Goal: Task Accomplishment & Management: Use online tool/utility

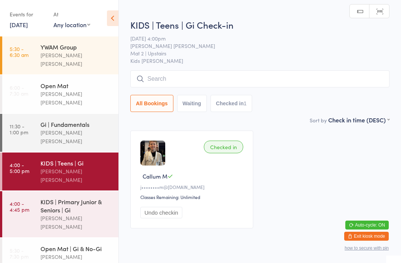
click at [175, 77] on input "search" at bounding box center [259, 78] width 259 height 17
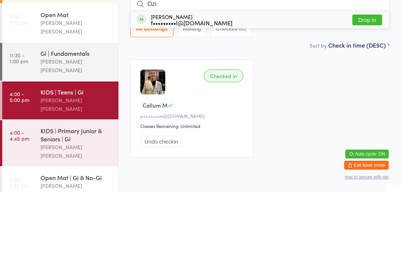
type input "Ozi"
click at [257, 82] on div "[PERSON_NAME] f•••••••••l@[DOMAIN_NAME] Drop in" at bounding box center [260, 90] width 259 height 17
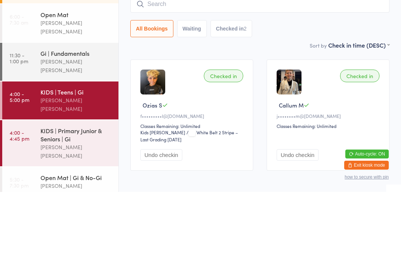
click at [98, 197] on div "KIDS | Primary Junior & Seniors | Gi" at bounding box center [76, 205] width 72 height 16
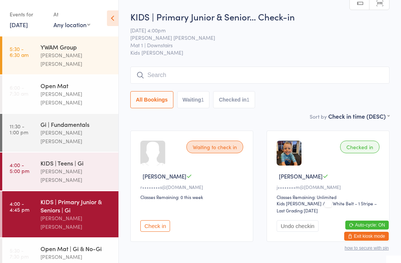
click at [77, 167] on div "[PERSON_NAME] [PERSON_NAME]" at bounding box center [76, 175] width 72 height 17
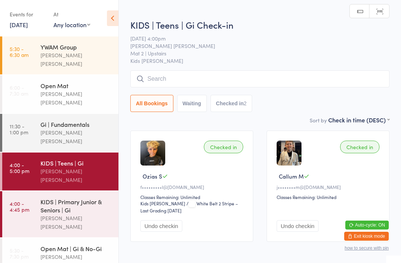
click at [282, 75] on input "search" at bounding box center [259, 78] width 259 height 17
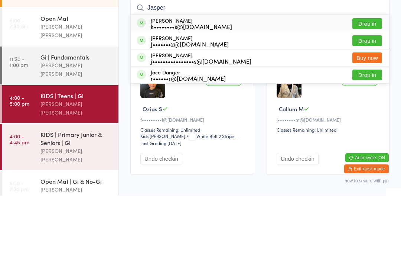
type input "Jasper"
click at [367, 85] on button "Drop in" at bounding box center [367, 90] width 30 height 11
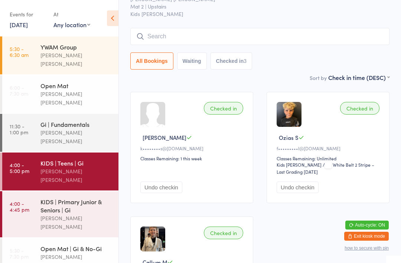
click at [333, 34] on input "search" at bounding box center [259, 36] width 259 height 17
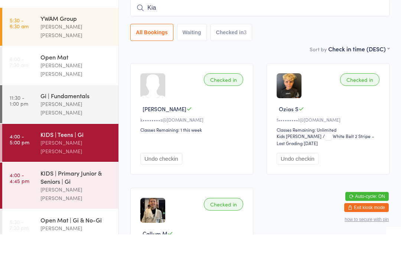
type input "Kian"
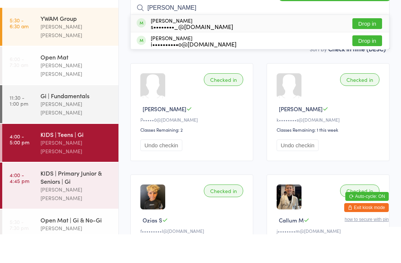
type input "[PERSON_NAME]"
click at [365, 64] on button "Drop in" at bounding box center [367, 69] width 30 height 11
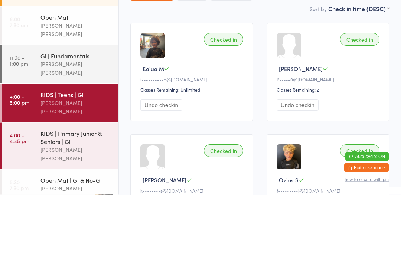
click at [169, 168] on button "Undo checkin" at bounding box center [161, 174] width 42 height 12
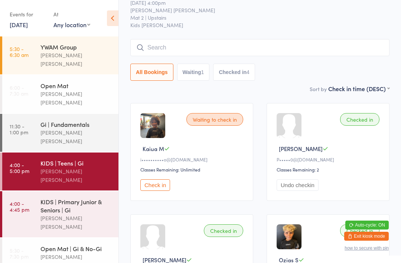
scroll to position [25, 0]
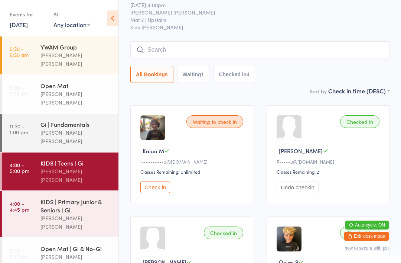
click at [168, 52] on input "search" at bounding box center [259, 49] width 259 height 17
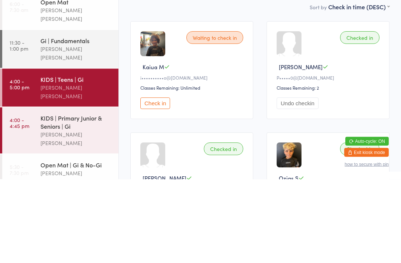
click at [91, 197] on div "KIDS | Primary Junior & Seniors | Gi" at bounding box center [76, 205] width 72 height 16
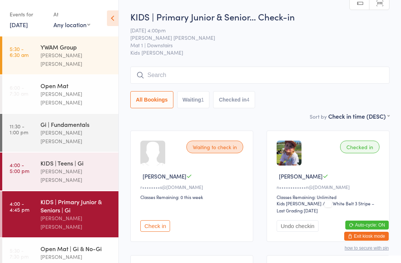
click at [188, 84] on input "search" at bounding box center [259, 74] width 259 height 17
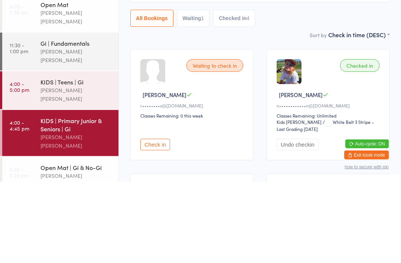
click at [93, 214] on div "[PERSON_NAME] [PERSON_NAME]" at bounding box center [76, 222] width 72 height 17
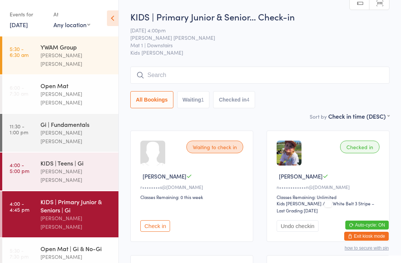
click at [317, 74] on input "search" at bounding box center [259, 74] width 259 height 17
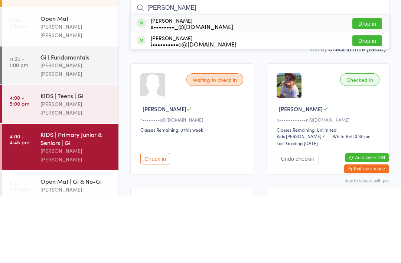
type input "[PERSON_NAME]"
click at [378, 103] on button "Drop in" at bounding box center [367, 108] width 30 height 11
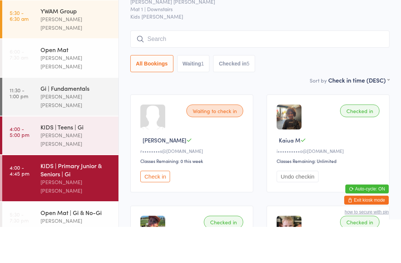
click at [100, 167] on div "[PERSON_NAME] [PERSON_NAME]" at bounding box center [76, 175] width 72 height 17
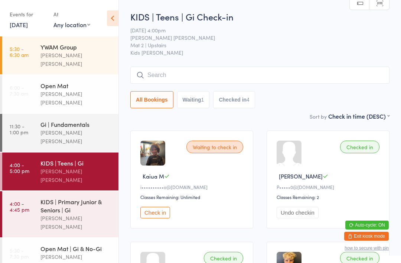
click at [89, 197] on div "KIDS | Primary Junior & Seniors | Gi" at bounding box center [76, 205] width 72 height 16
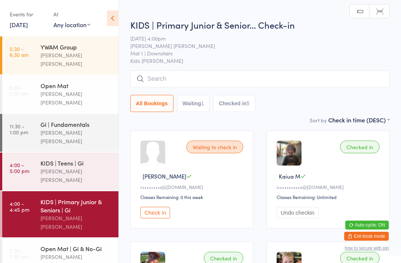
click at [254, 77] on input "search" at bounding box center [259, 78] width 259 height 17
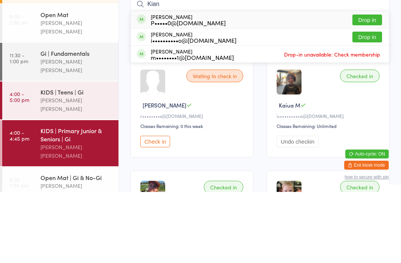
type input "Kian"
click at [380, 85] on button "Drop in" at bounding box center [367, 90] width 30 height 11
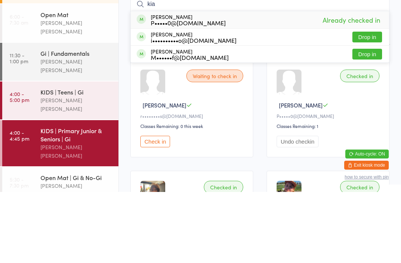
type input "kia"
click at [375, 103] on button "Drop in" at bounding box center [367, 108] width 30 height 11
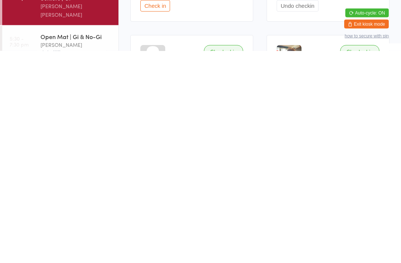
scroll to position [7, 0]
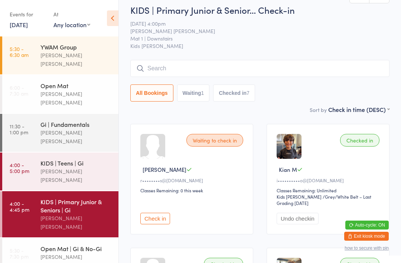
type input "t"
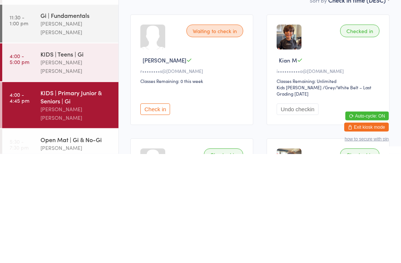
click at [81, 159] on div "KIDS | Teens | Gi" at bounding box center [76, 163] width 72 height 8
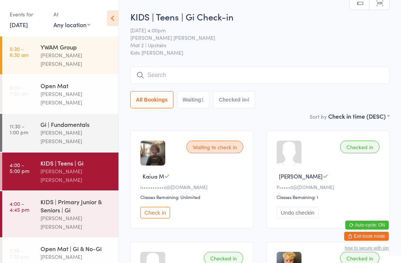
click at [69, 197] on div "KIDS | Primary Junior & Seniors | Gi" at bounding box center [76, 205] width 72 height 16
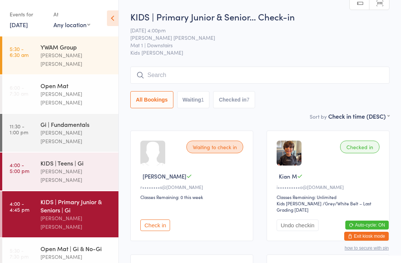
click at [263, 71] on input "search" at bounding box center [259, 74] width 259 height 17
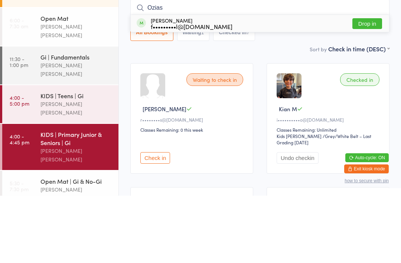
type input "Ozias"
click at [283, 82] on div "[PERSON_NAME] f•••••••••l@[DOMAIN_NAME] Drop in" at bounding box center [260, 90] width 259 height 17
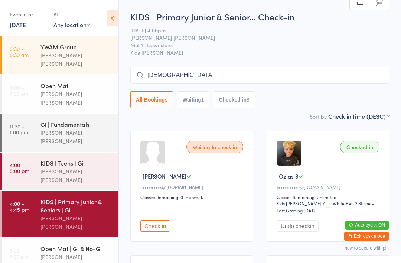
type input "[DEMOGRAPHIC_DATA]"
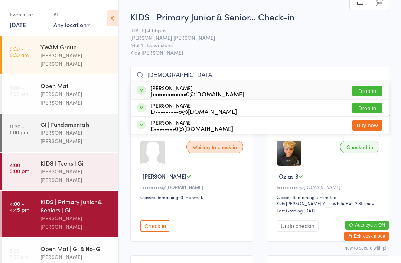
click at [368, 92] on button "Drop in" at bounding box center [367, 90] width 30 height 11
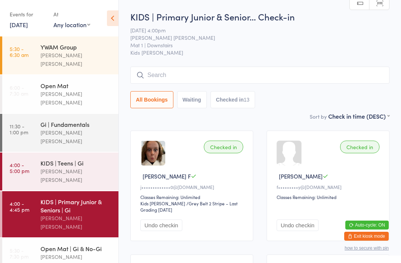
click at [160, 81] on input "search" at bounding box center [259, 74] width 259 height 17
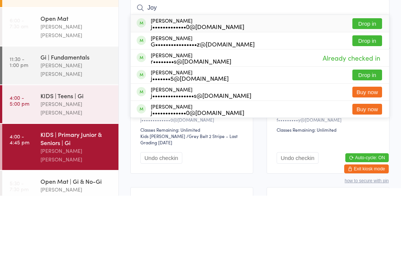
type input "Joy"
click at [353, 85] on button "Drop in" at bounding box center [367, 90] width 30 height 11
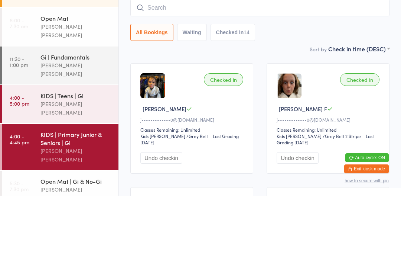
click at [161, 140] on img at bounding box center [152, 152] width 25 height 25
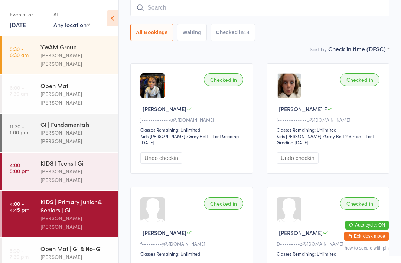
click at [181, 9] on input "search" at bounding box center [259, 7] width 259 height 17
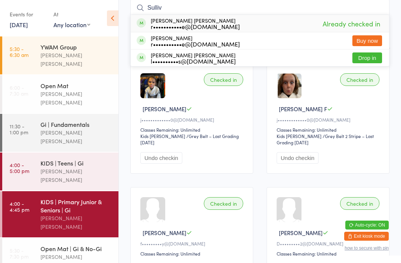
type input "Sulliv"
click at [365, 58] on button "Drop in" at bounding box center [367, 57] width 30 height 11
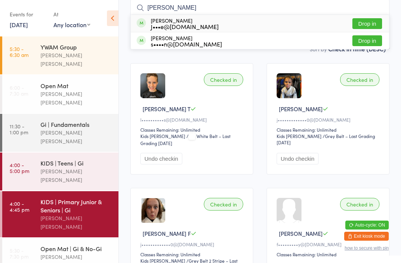
type input "[PERSON_NAME]"
click at [368, 25] on button "Drop in" at bounding box center [367, 23] width 30 height 11
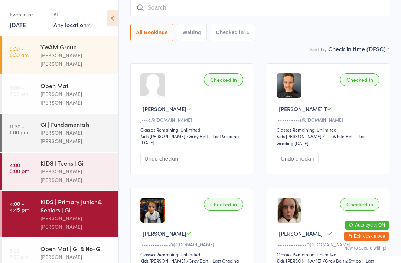
click at [189, 9] on input "search" at bounding box center [259, 7] width 259 height 17
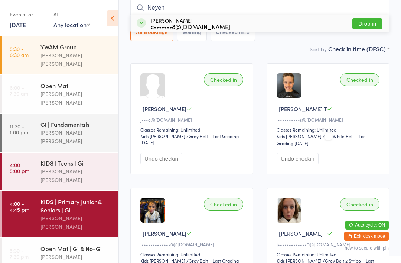
type input "Neyen"
click at [365, 24] on button "Drop in" at bounding box center [367, 23] width 30 height 11
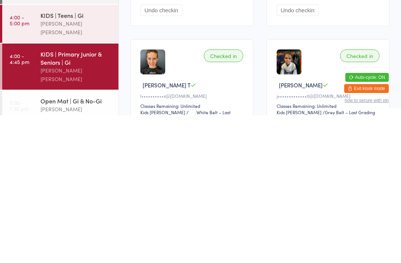
click at [78, 244] on div "Open Mat | Gi & No-Gi" at bounding box center [76, 248] width 72 height 8
